Goal: Information Seeking & Learning: Find specific fact

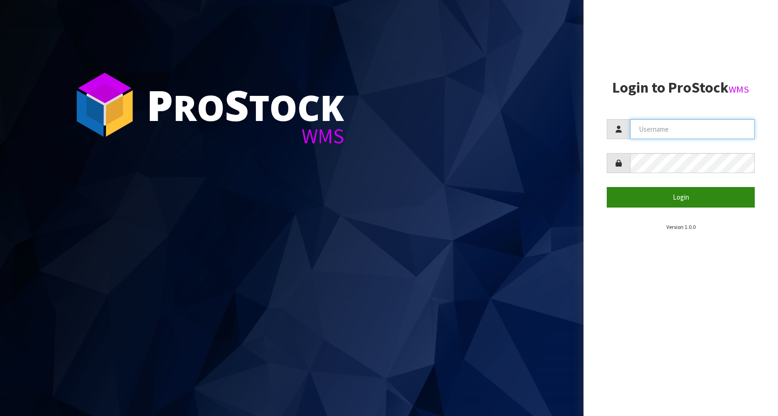
type input "KitchenAid"
click at [668, 199] on button "Login" at bounding box center [681, 197] width 148 height 20
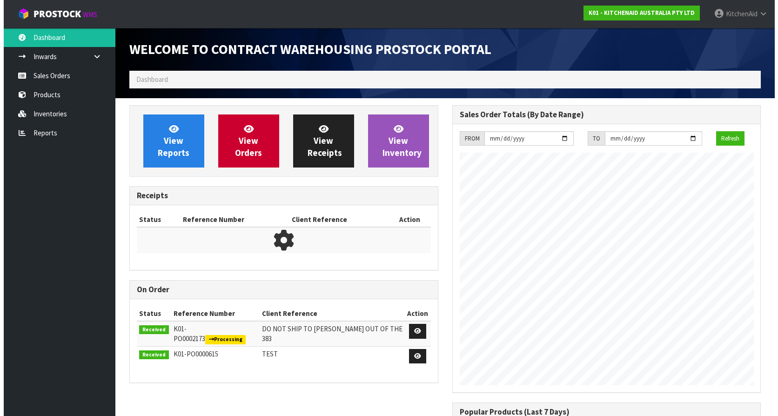
scroll to position [516, 322]
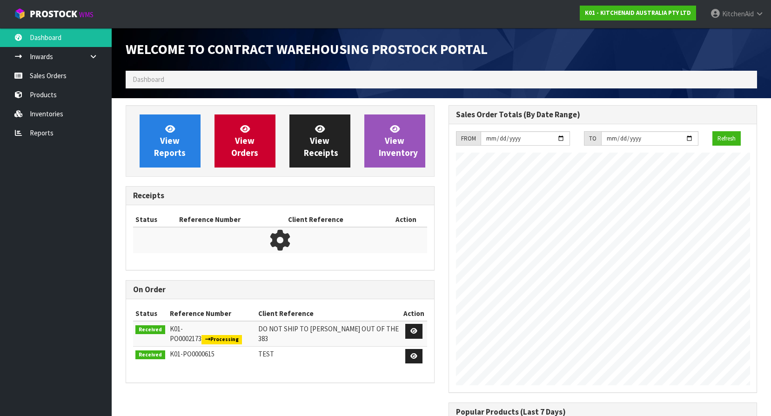
click at [157, 79] on span "Dashboard" at bounding box center [149, 79] width 32 height 9
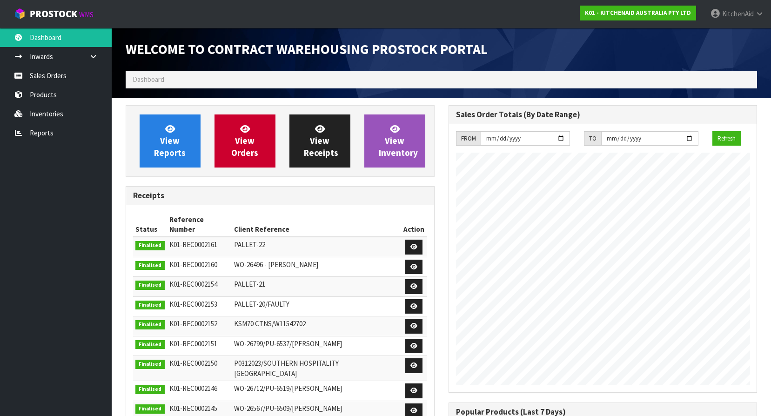
click at [157, 79] on span "Dashboard" at bounding box center [149, 79] width 32 height 9
click at [210, 79] on ol "Dashboard" at bounding box center [441, 79] width 631 height 17
click at [165, 80] on ol "Dashboard" at bounding box center [441, 79] width 631 height 17
click at [142, 77] on span "Dashboard" at bounding box center [149, 79] width 32 height 9
click at [58, 80] on link "Sales Orders" at bounding box center [56, 75] width 112 height 19
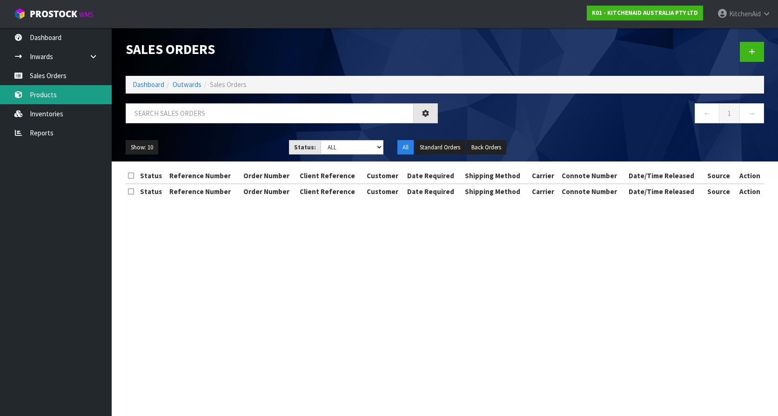
click at [43, 89] on link "Products" at bounding box center [56, 94] width 112 height 19
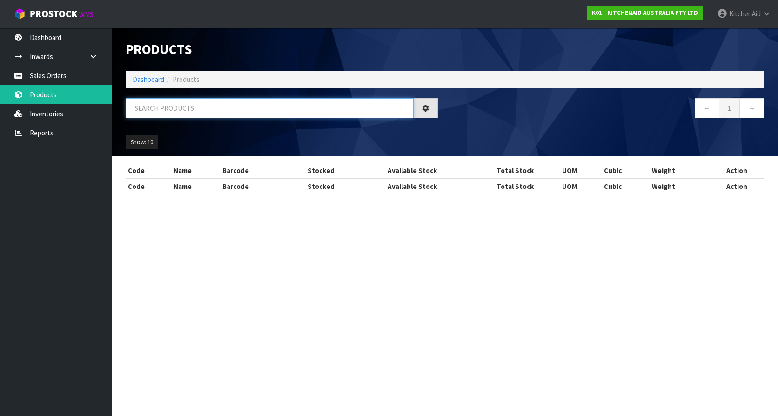
click at [168, 107] on input "text" at bounding box center [270, 108] width 288 height 20
paste input "W11433177"
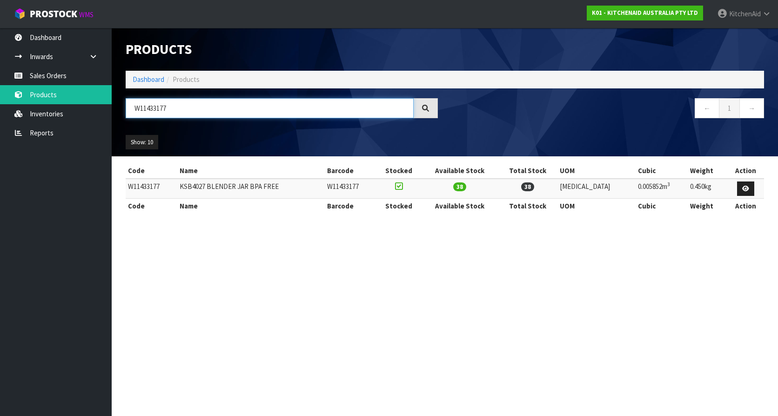
type input "W11433177"
click at [383, 251] on section "Products Import Products Drop file here to import csv template Dashboard Produc…" at bounding box center [389, 208] width 778 height 416
drag, startPoint x: 225, startPoint y: 185, endPoint x: 269, endPoint y: 185, distance: 44.2
click at [269, 185] on td "KSB4027 BLENDER JAR BPA FREE" at bounding box center [251, 189] width 148 height 20
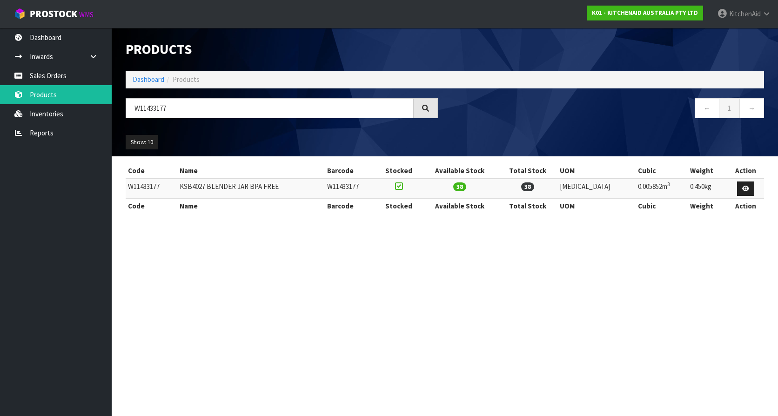
click at [666, 380] on section "Products Import Products Drop file here to import csv template Dashboard Produc…" at bounding box center [389, 208] width 778 height 416
